Goal: Check status: Check status

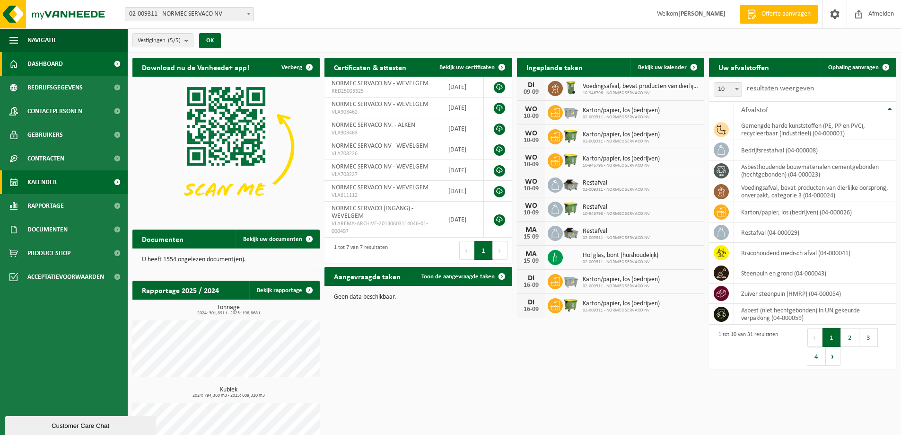
click at [75, 180] on link "Kalender" at bounding box center [64, 182] width 128 height 24
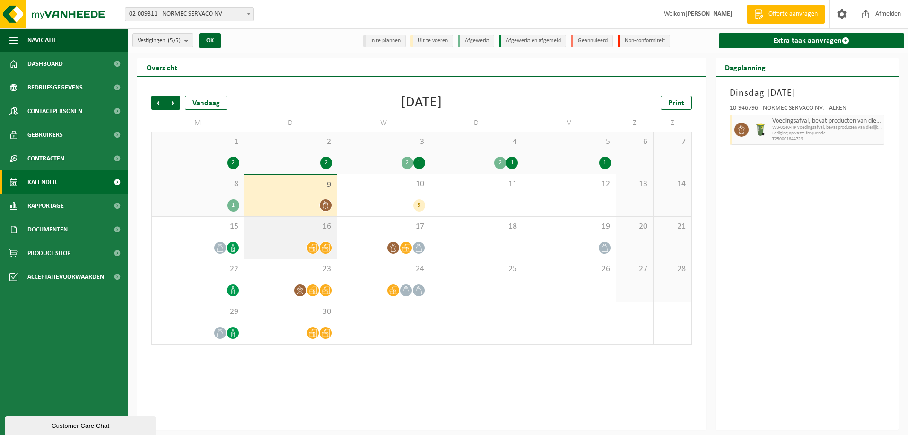
click at [279, 246] on div at bounding box center [290, 247] width 83 height 13
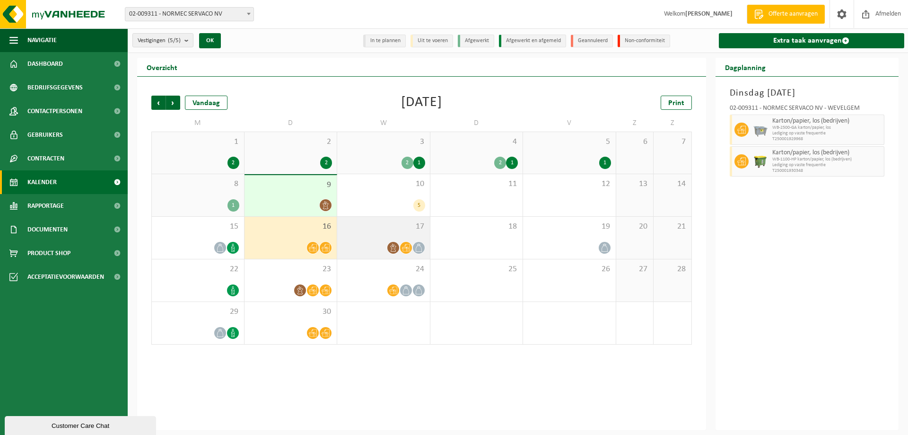
click at [377, 247] on div at bounding box center [383, 247] width 83 height 13
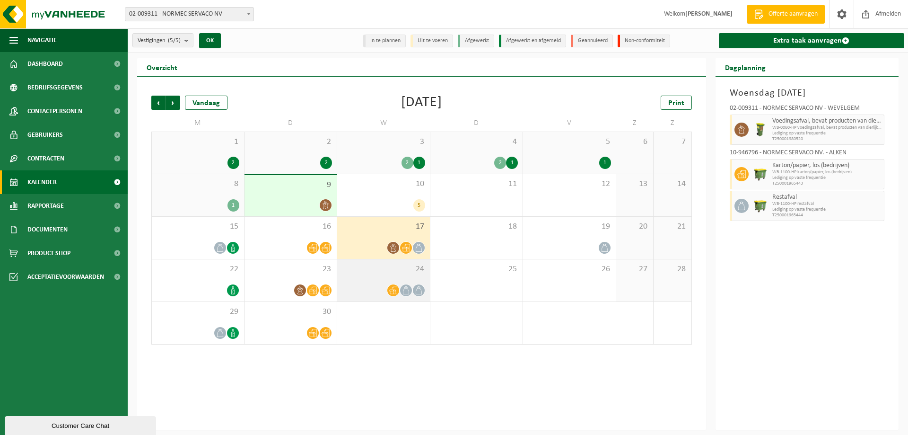
click at [385, 272] on span "24" at bounding box center [383, 269] width 83 height 10
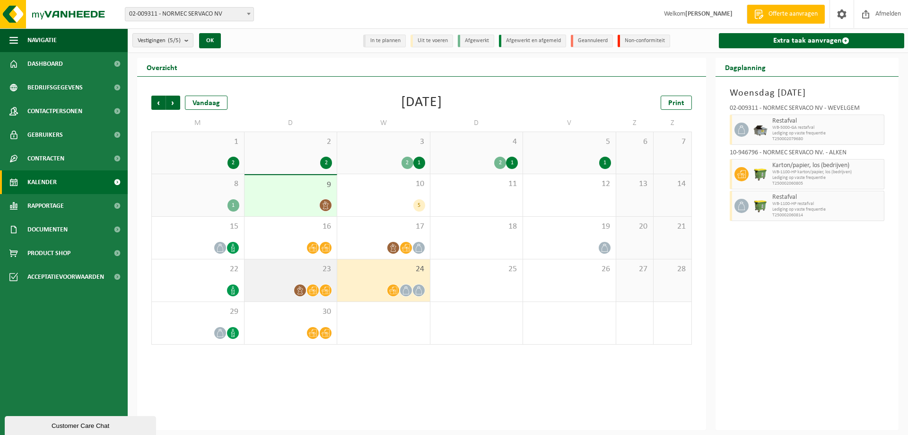
click at [290, 288] on div at bounding box center [290, 290] width 83 height 13
